Goal: Task Accomplishment & Management: Use online tool/utility

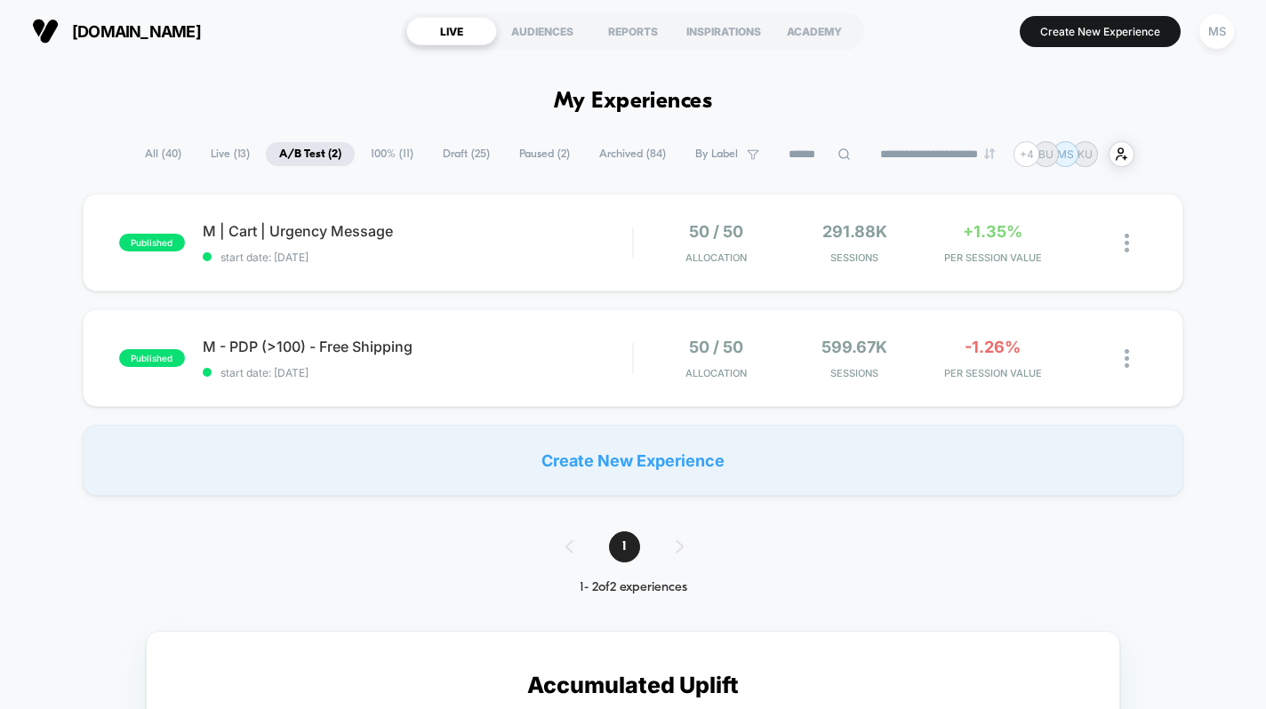
click at [1058, 34] on button "Create New Experience" at bounding box center [1099, 31] width 161 height 31
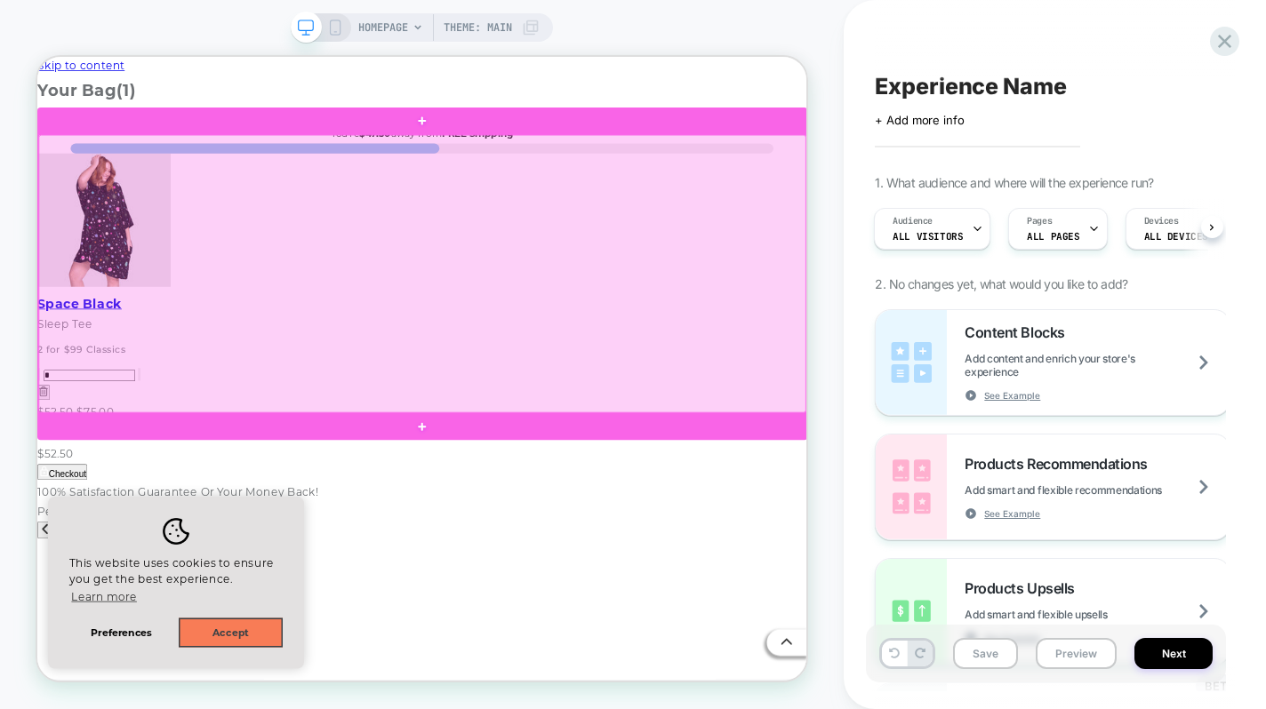
click at [817, 226] on div at bounding box center [550, 346] width 1023 height 371
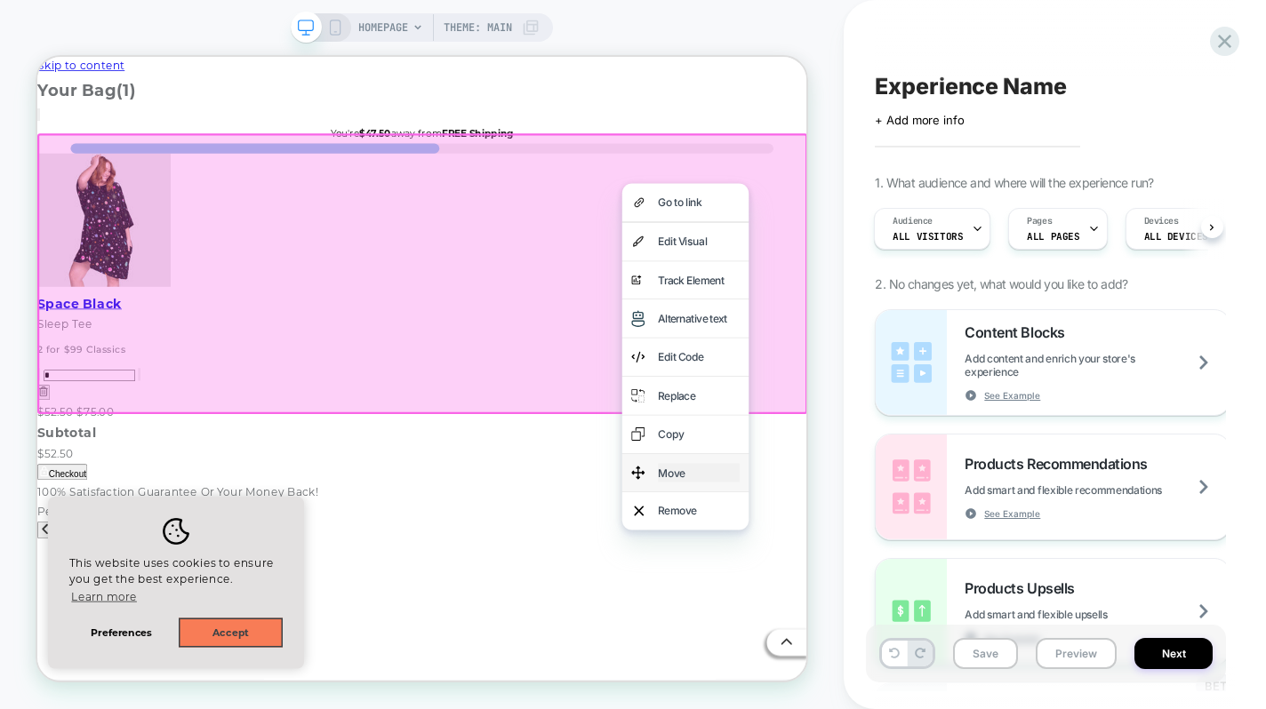
click at [869, 607] on div "Move" at bounding box center [919, 612] width 108 height 26
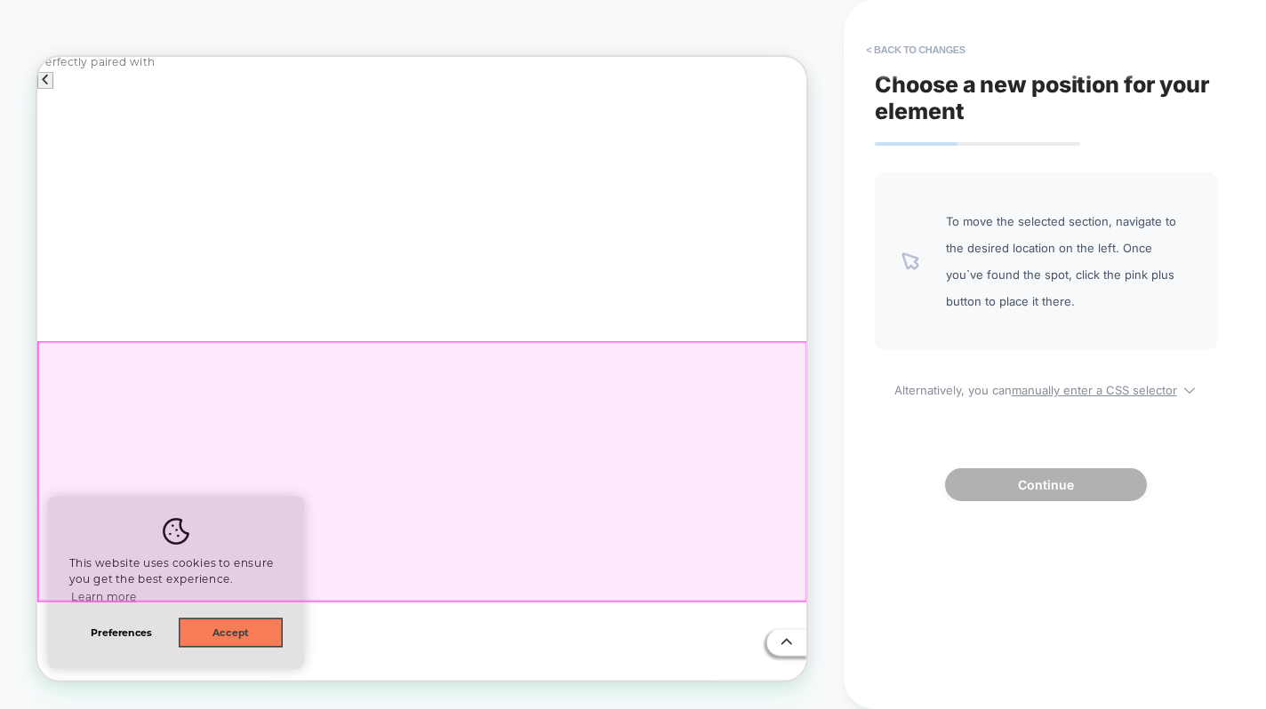
scroll to position [614, 0]
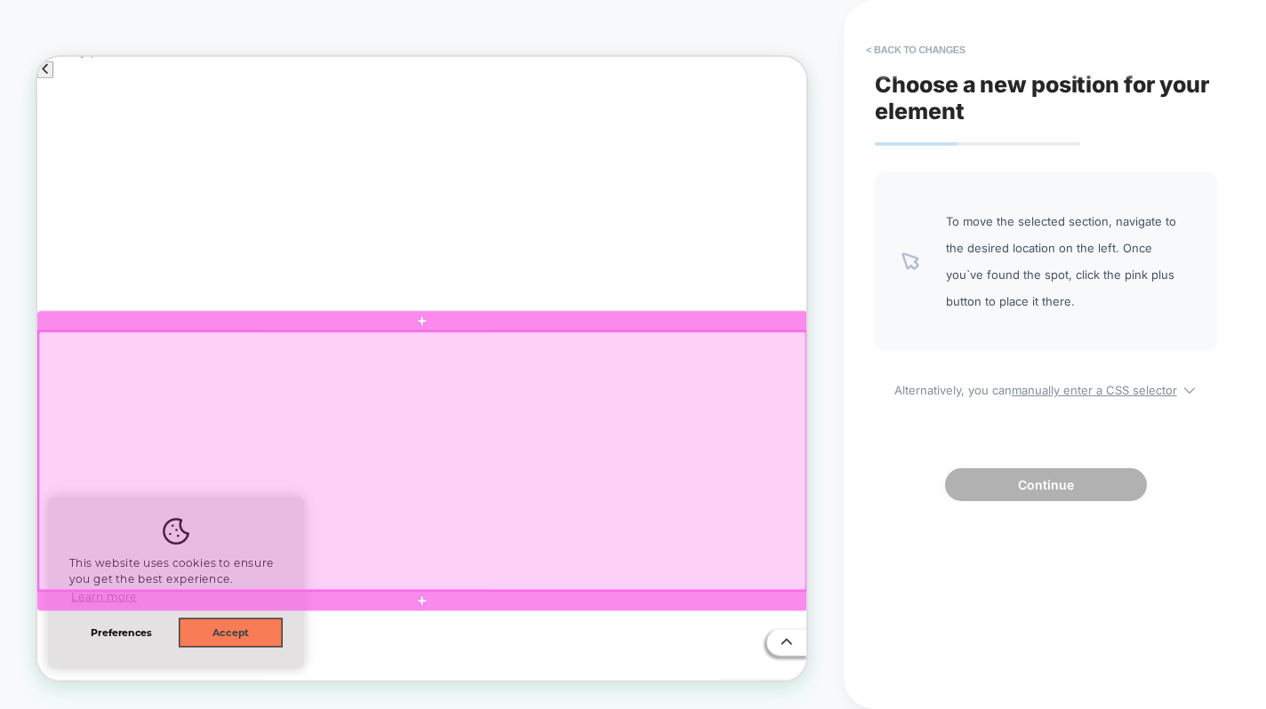
click at [680, 469] on div at bounding box center [550, 595] width 1023 height 345
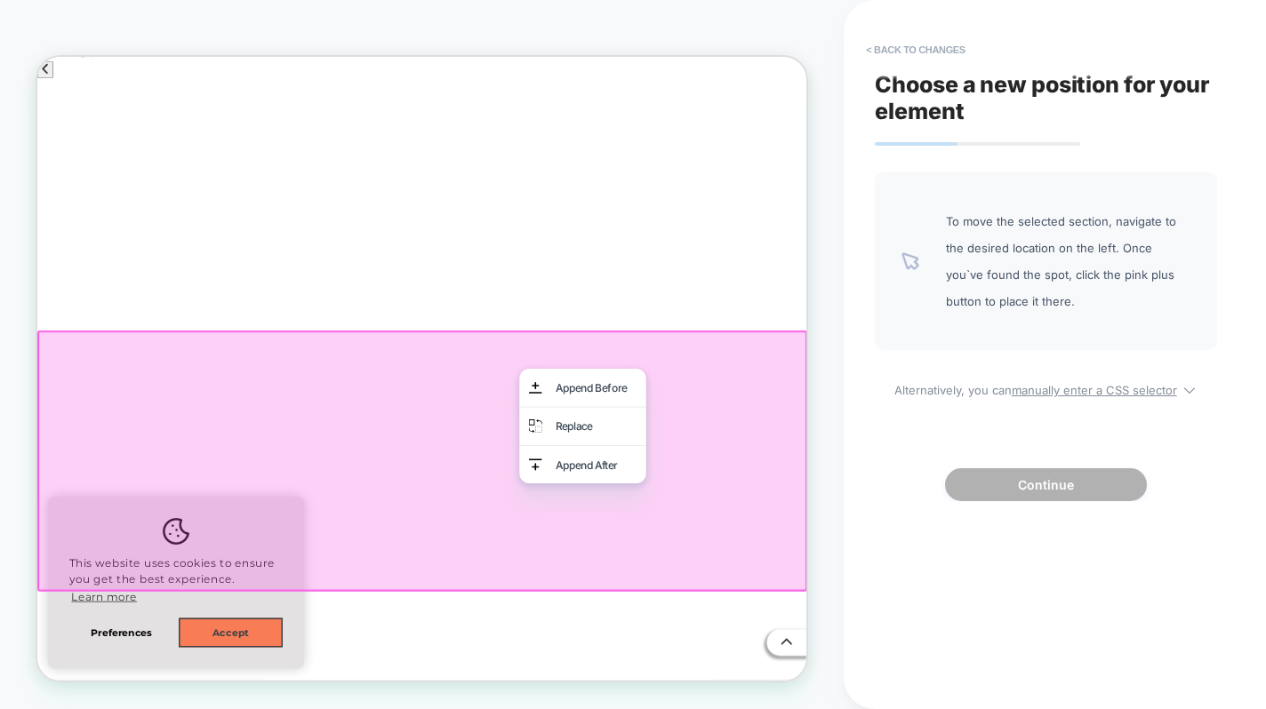
scroll to position [611, 0]
click at [726, 545] on div "Replace" at bounding box center [764, 549] width 169 height 51
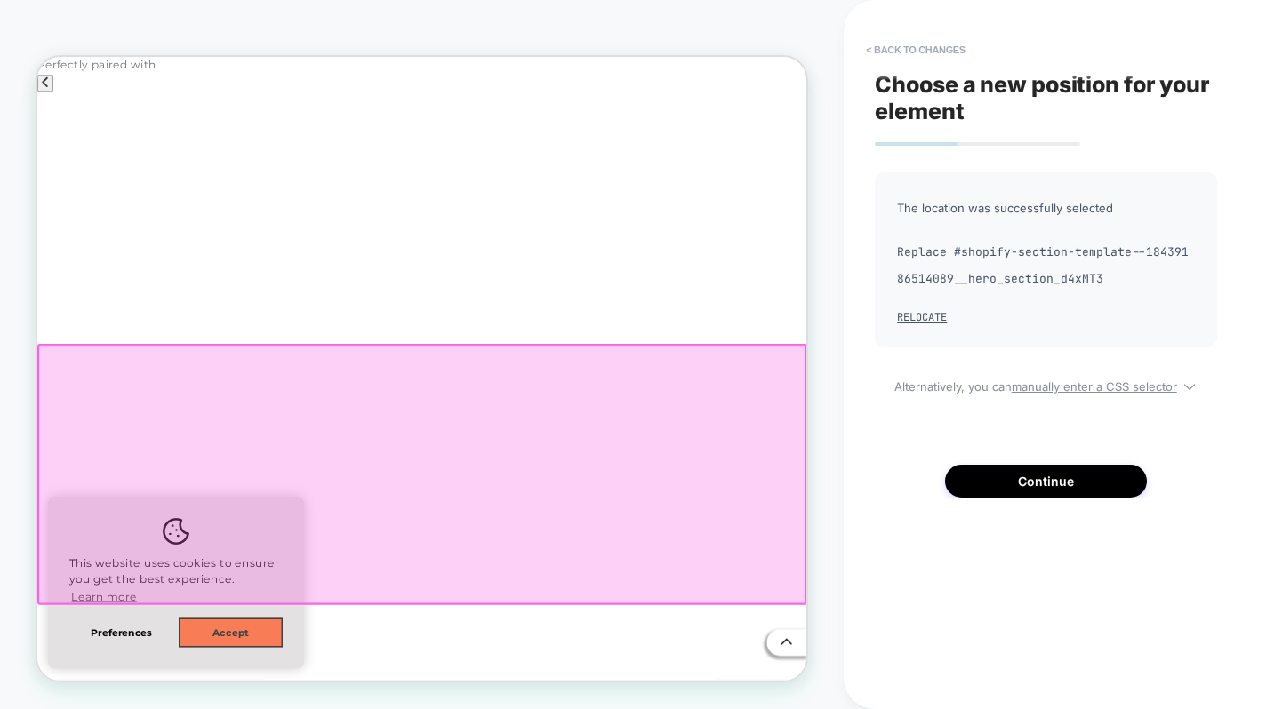
scroll to position [633, 0]
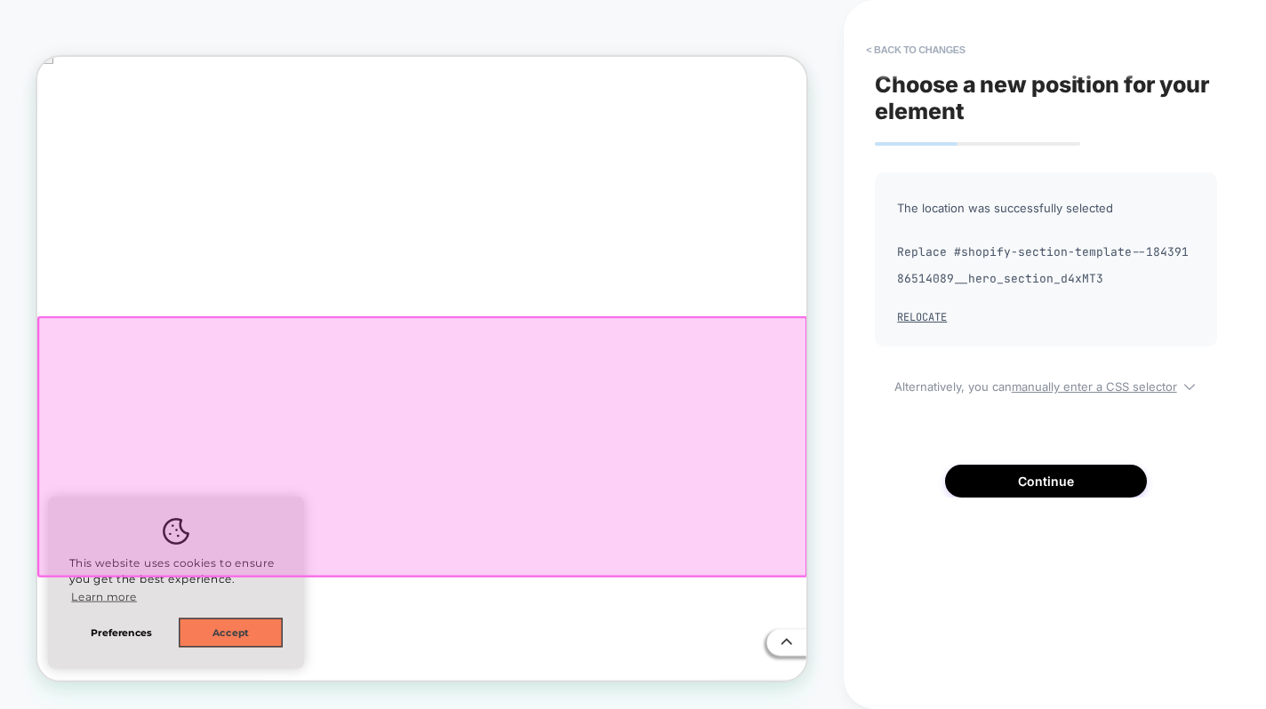
click at [842, 239] on div "HOMEPAGE Theme: MAIN" at bounding box center [421, 355] width 843 height 674
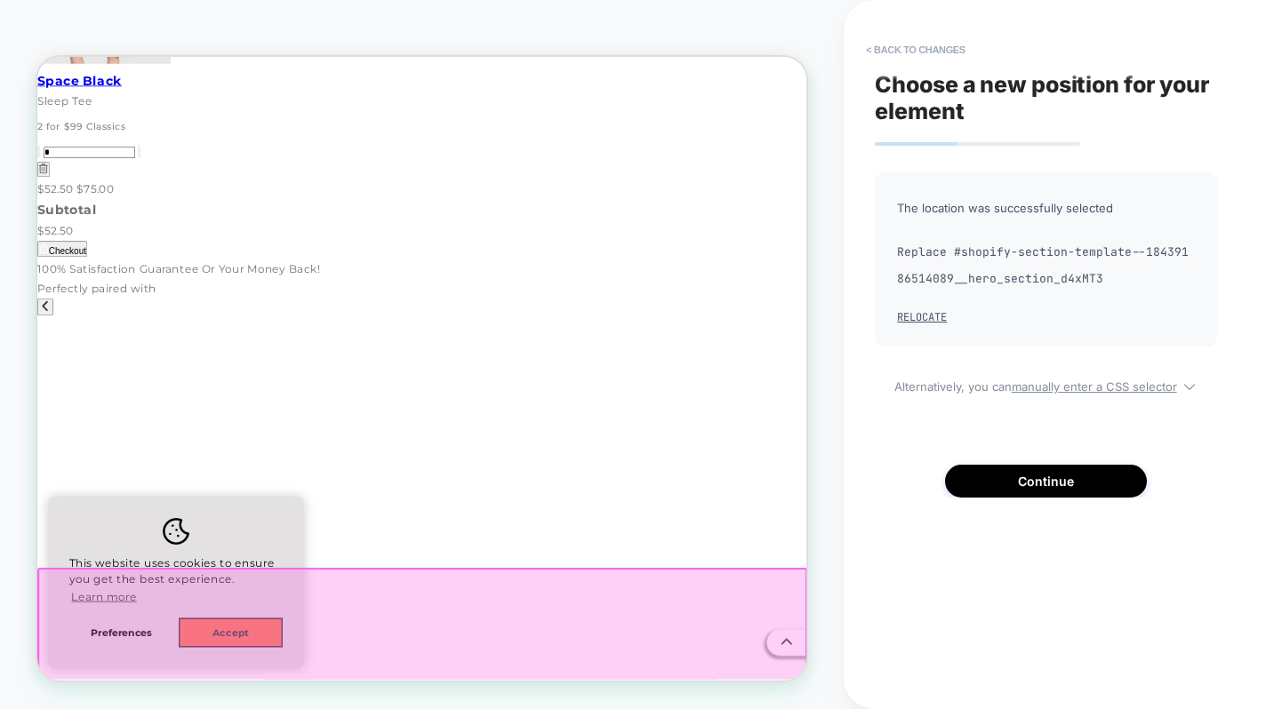
scroll to position [198, 0]
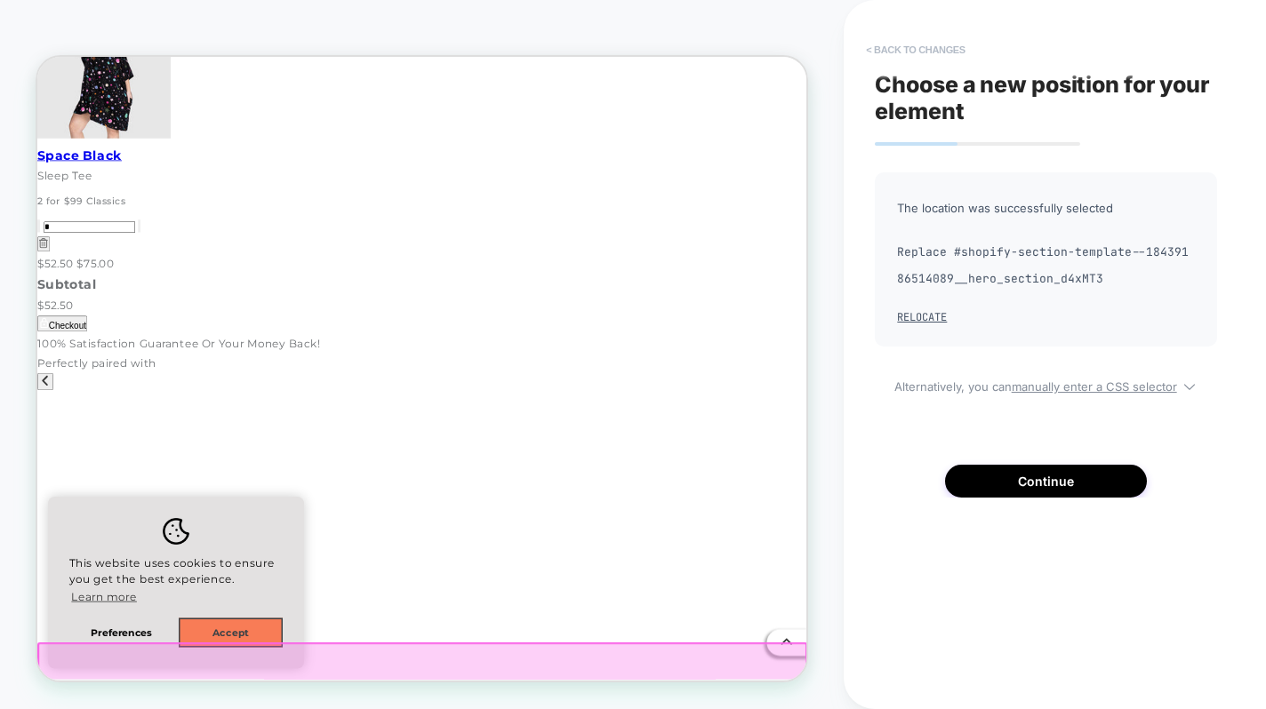
click at [919, 42] on button "< Back to changes" at bounding box center [915, 50] width 117 height 28
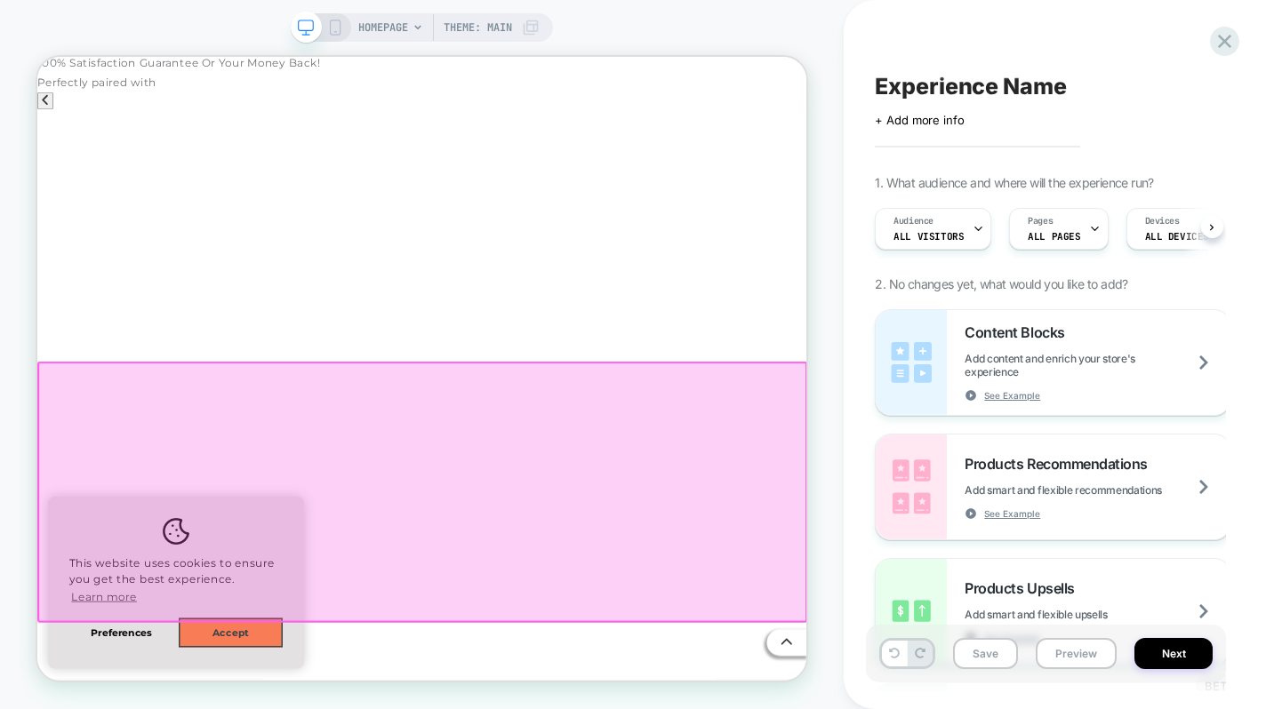
scroll to position [0, 1]
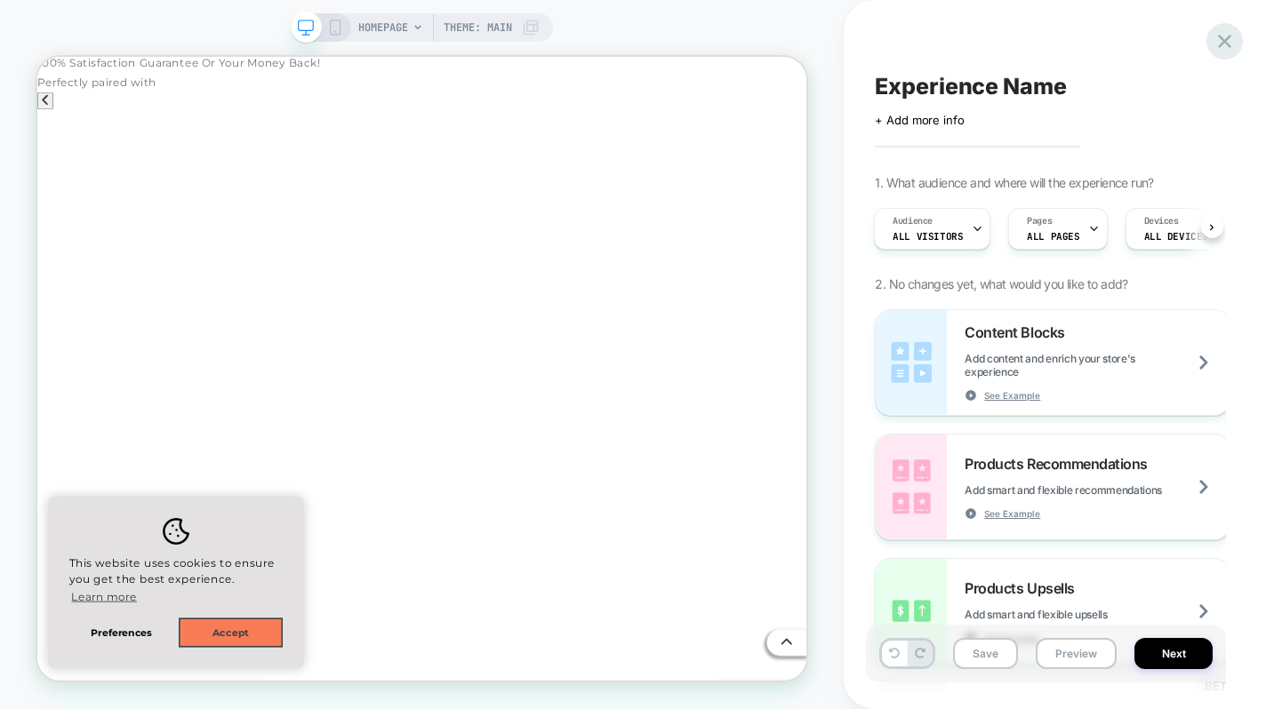
click at [1219, 41] on icon at bounding box center [1224, 41] width 24 height 24
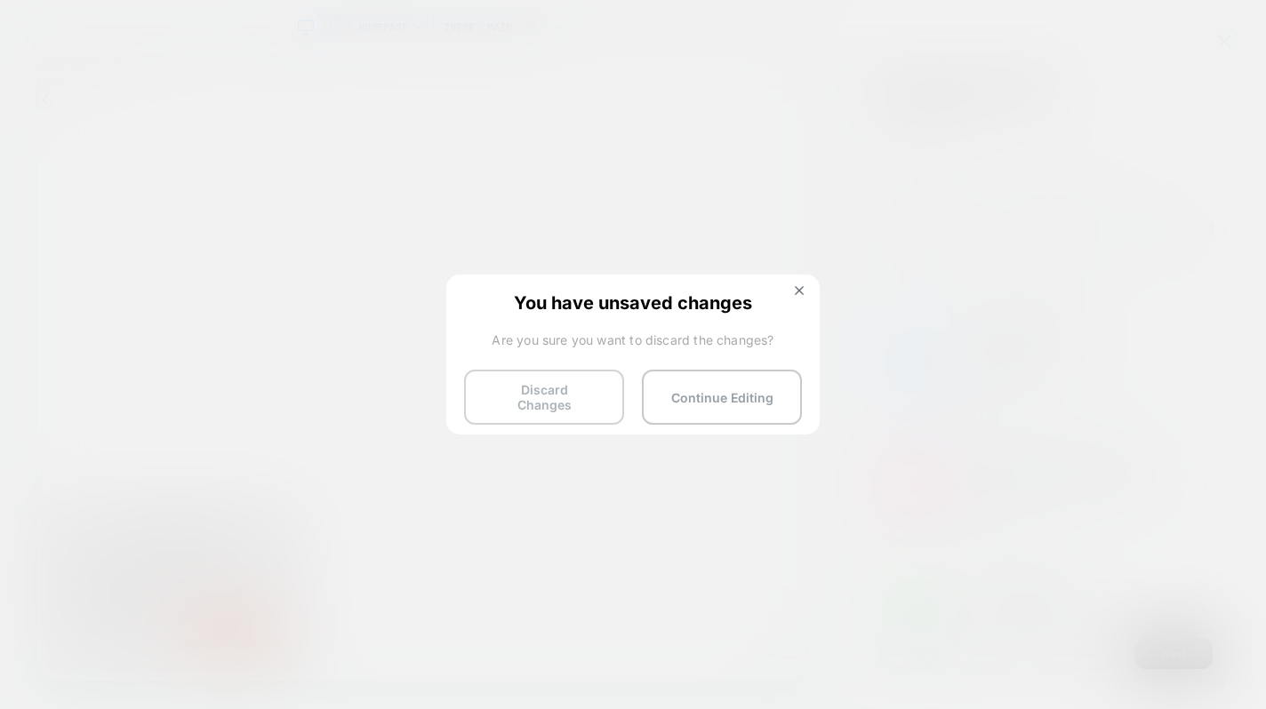
click at [566, 387] on button "Discard Changes" at bounding box center [544, 397] width 160 height 55
